Goal: Task Accomplishment & Management: Complete application form

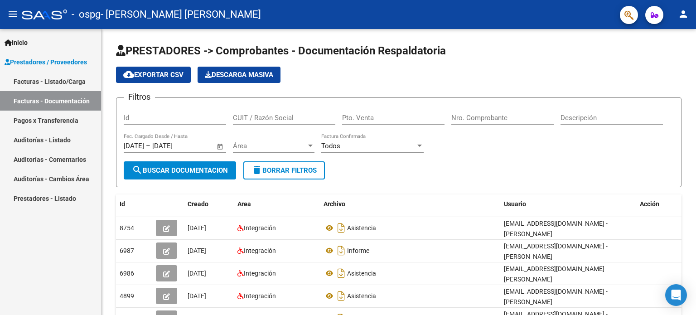
click at [58, 106] on link "Facturas - Documentación" at bounding box center [50, 100] width 101 height 19
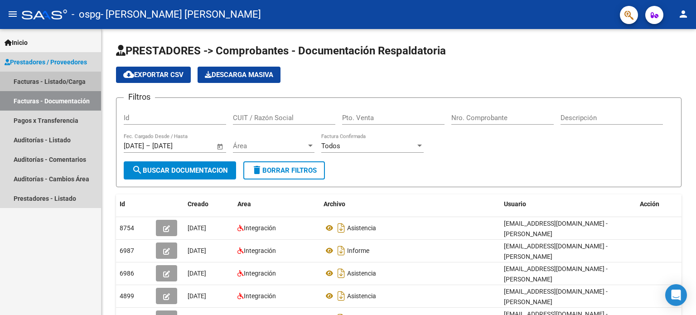
click at [69, 81] on link "Facturas - Listado/Carga" at bounding box center [50, 81] width 101 height 19
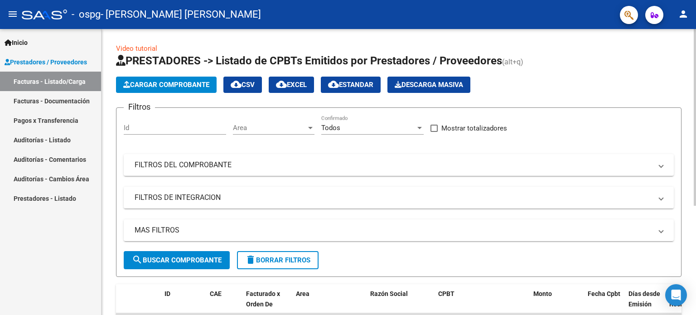
click at [173, 83] on span "Cargar Comprobante" at bounding box center [166, 85] width 86 height 8
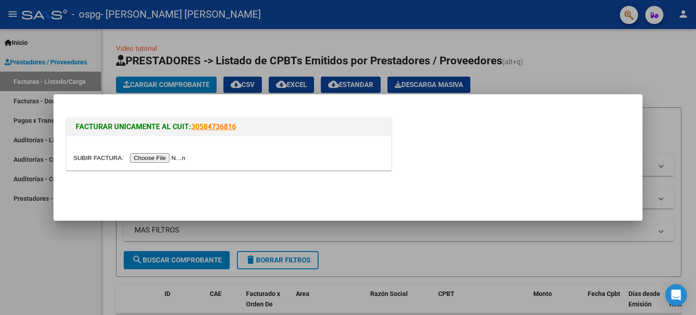
click at [163, 154] on input "file" at bounding box center [130, 158] width 115 height 10
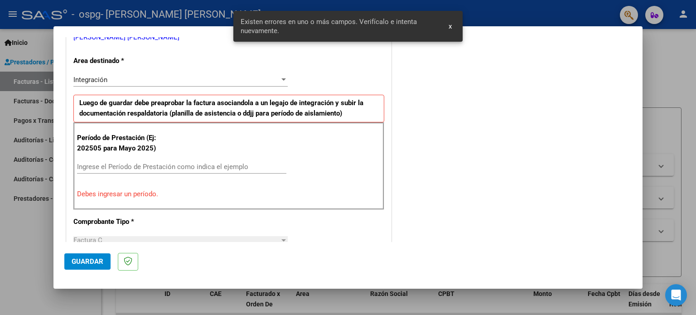
scroll to position [212, 0]
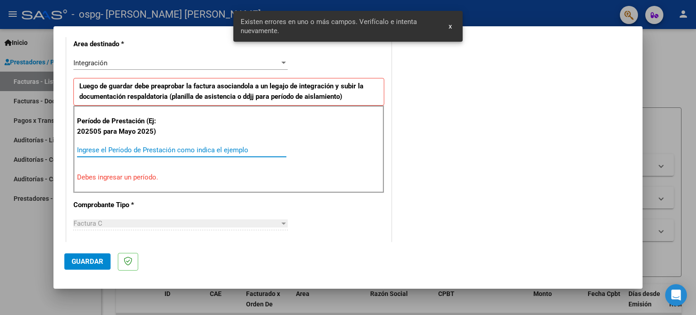
click at [216, 148] on input "Ingrese el Período de Prestación como indica el ejemplo" at bounding box center [181, 150] width 209 height 8
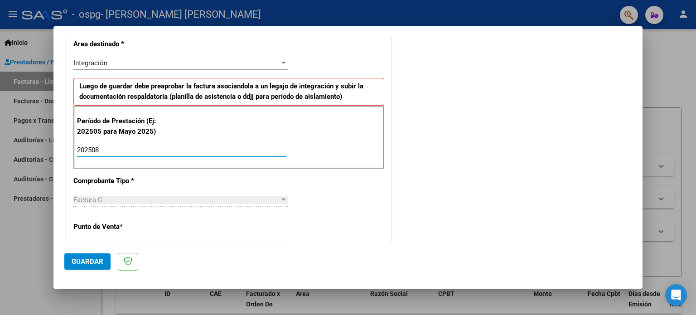
type input "202508"
click at [91, 261] on span "Guardar" at bounding box center [88, 262] width 32 height 8
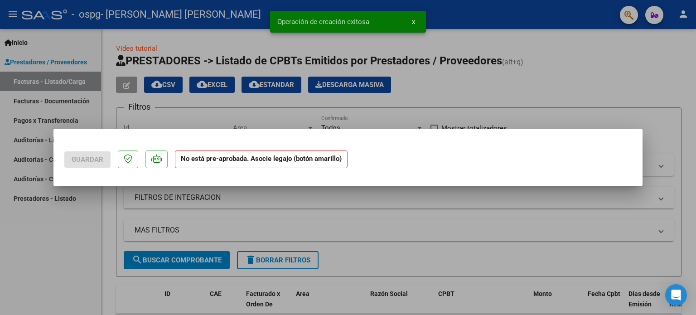
scroll to position [0, 0]
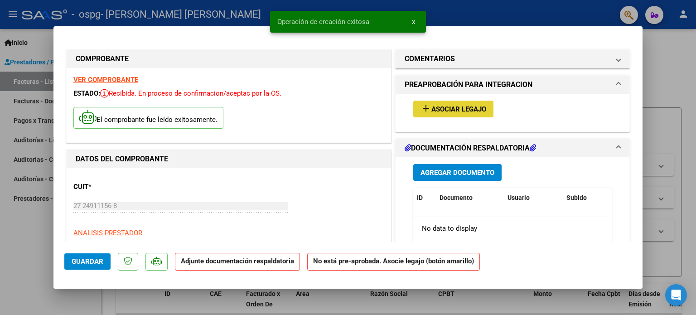
click at [445, 106] on span "Asociar Legajo" at bounding box center [459, 109] width 55 height 8
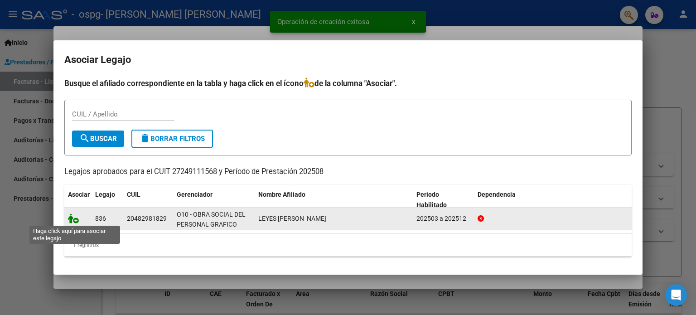
click at [75, 216] on icon at bounding box center [73, 219] width 11 height 10
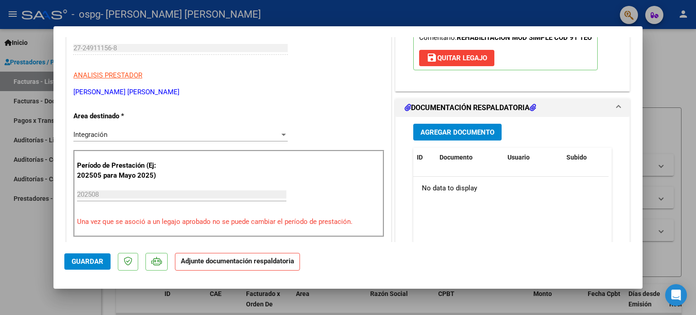
scroll to position [166, 0]
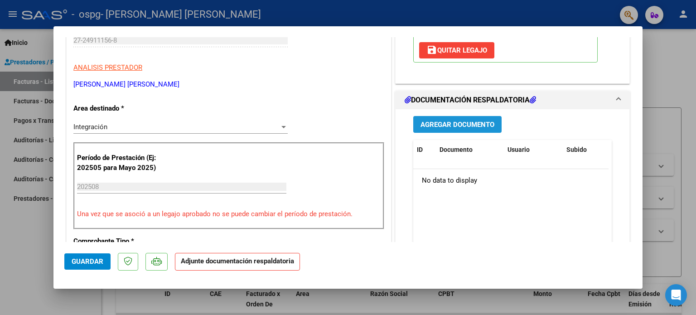
click at [466, 121] on span "Agregar Documento" at bounding box center [458, 125] width 74 height 8
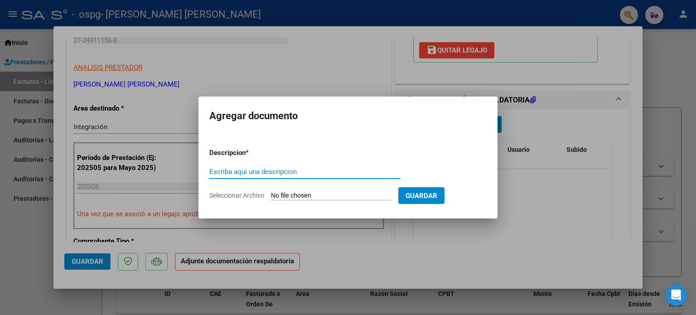
click at [308, 171] on input "Escriba aquí una descripcion" at bounding box center [304, 172] width 191 height 8
type input "ASISTENCIA"
click at [347, 200] on form "Descripcion * ASISTENCIA Escriba aquí una descripcion Seleccionar Archivo Guard…" at bounding box center [348, 174] width 278 height 66
click at [332, 186] on div "ASISTENCIA Escriba aquí una descripcion" at bounding box center [304, 176] width 191 height 22
click at [315, 197] on input "Seleccionar Archivo" at bounding box center [331, 196] width 120 height 9
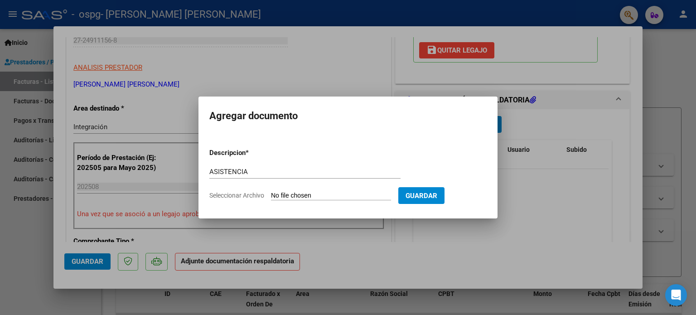
type input "C:\fakepath\[PERSON_NAME] Terapia Ocupacional [DATE].pdf"
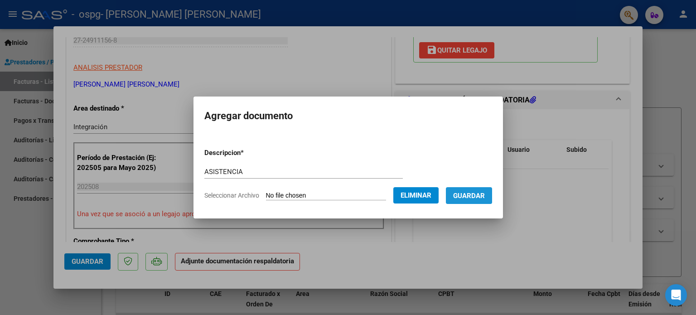
click at [472, 198] on span "Guardar" at bounding box center [469, 196] width 32 height 8
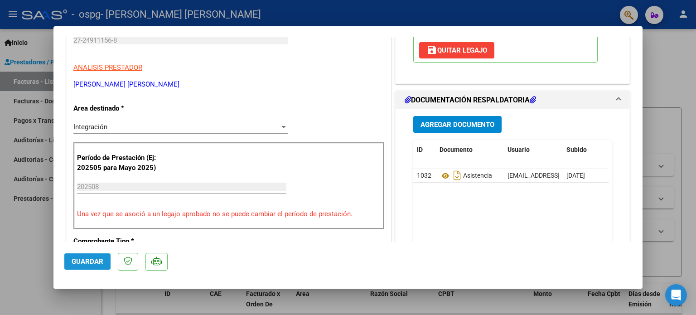
click at [92, 261] on span "Guardar" at bounding box center [88, 262] width 32 height 8
click at [90, 306] on div at bounding box center [348, 157] width 696 height 315
